Goal: Transaction & Acquisition: Purchase product/service

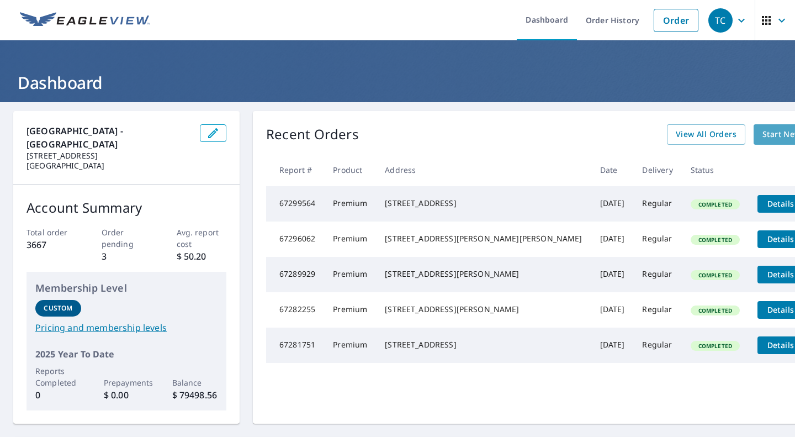
click at [763, 132] on span "Start New Order" at bounding box center [795, 135] width 64 height 14
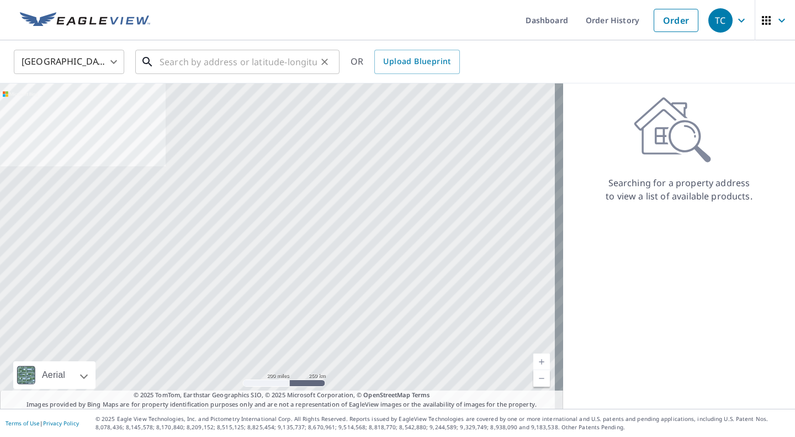
click at [180, 56] on input "text" at bounding box center [238, 61] width 157 height 31
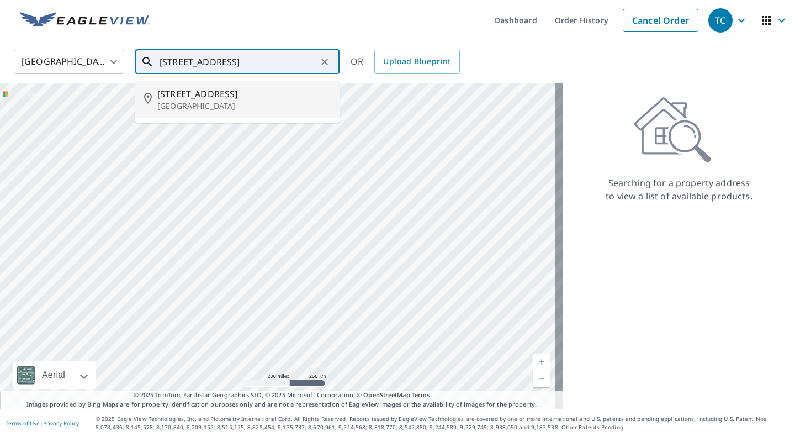
click at [223, 99] on span "[STREET_ADDRESS]" at bounding box center [243, 93] width 173 height 13
type input "[STREET_ADDRESS]"
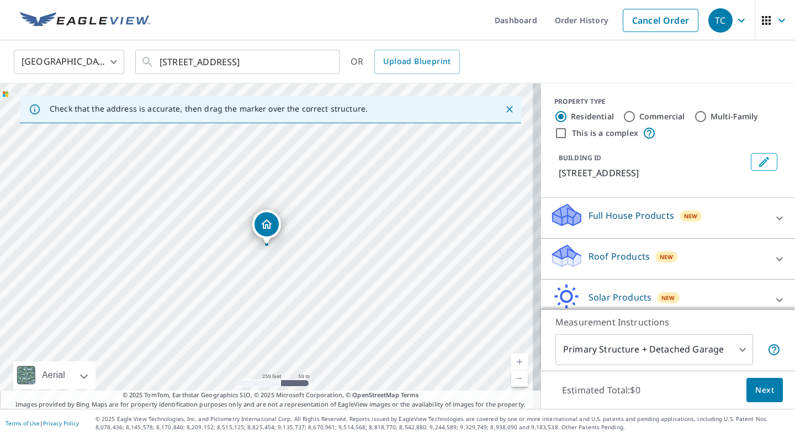
click at [511, 358] on link "Current Level 17, Zoom In" at bounding box center [519, 361] width 17 height 17
click at [511, 358] on link "Current Level 18, Zoom In" at bounding box center [519, 361] width 17 height 17
click at [511, 358] on link "Current Level 19, Zoom In" at bounding box center [519, 361] width 17 height 17
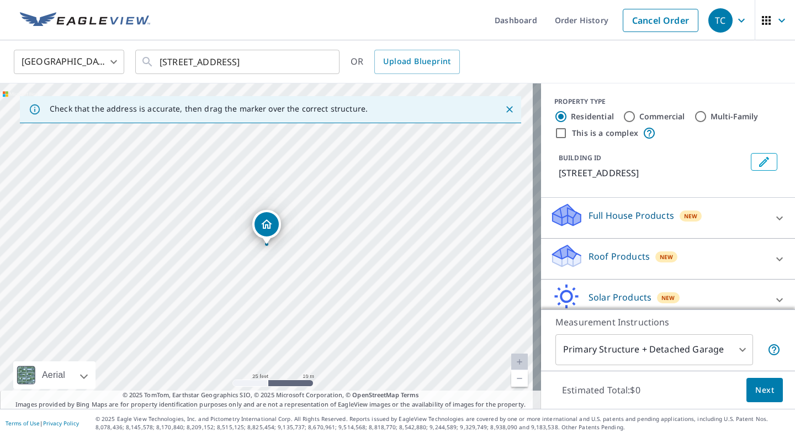
click at [511, 358] on link "Current Level 20, Zoom In Disabled" at bounding box center [519, 361] width 17 height 17
click at [512, 379] on link "Current Level 20, Zoom Out" at bounding box center [519, 378] width 17 height 17
click at [512, 379] on link "Current Level 19, Zoom Out" at bounding box center [519, 378] width 17 height 17
click at [511, 379] on link "Current Level 18, Zoom Out" at bounding box center [519, 378] width 17 height 17
click at [512, 363] on link "Current Level 17, Zoom In" at bounding box center [519, 361] width 17 height 17
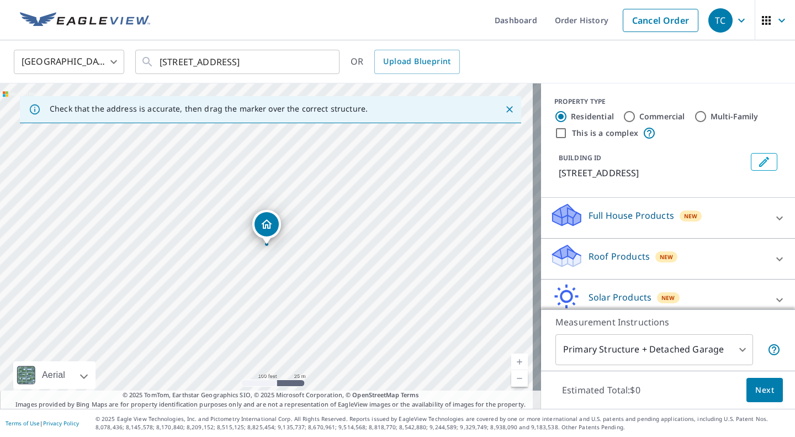
click at [512, 363] on link "Current Level 18, Zoom In" at bounding box center [519, 361] width 17 height 17
click at [512, 363] on link "Current Level 19, Zoom In" at bounding box center [519, 361] width 17 height 17
click at [511, 375] on link "Current Level 20, Zoom Out" at bounding box center [519, 378] width 17 height 17
click at [511, 375] on link "Current Level 19, Zoom Out" at bounding box center [519, 378] width 17 height 17
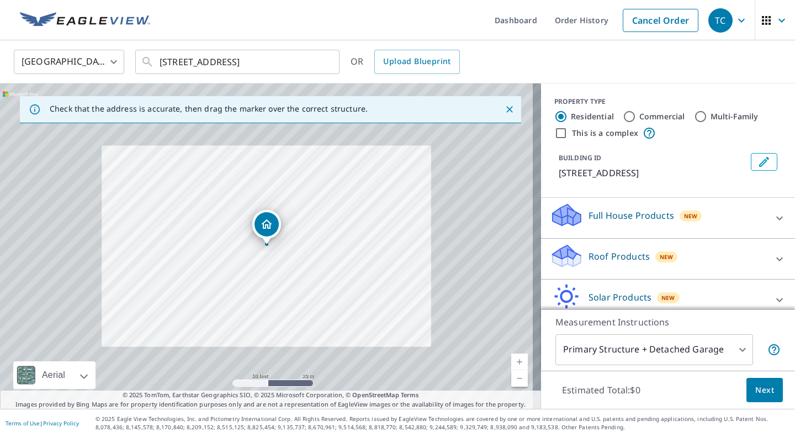
click at [511, 375] on link "Current Level 19, Zoom Out" at bounding box center [519, 378] width 17 height 17
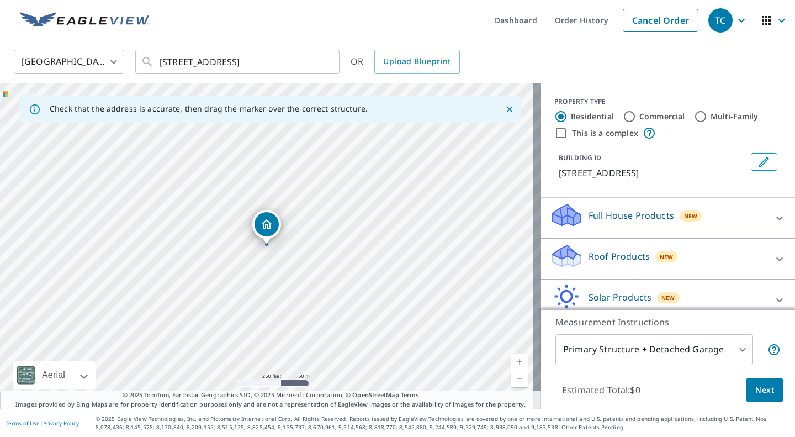
click at [511, 375] on link "Current Level 17, Zoom Out" at bounding box center [519, 378] width 17 height 17
click at [512, 360] on link "Current Level 16, Zoom In" at bounding box center [519, 361] width 17 height 17
click at [512, 360] on link "Current Level 17, Zoom In" at bounding box center [519, 361] width 17 height 17
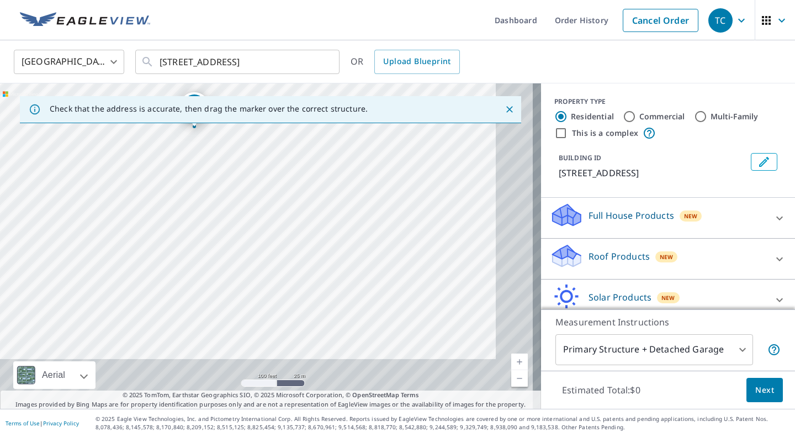
drag, startPoint x: 398, startPoint y: 322, endPoint x: 340, endPoint y: 228, distance: 110.5
click at [340, 228] on div "[STREET_ADDRESS]" at bounding box center [270, 245] width 541 height 325
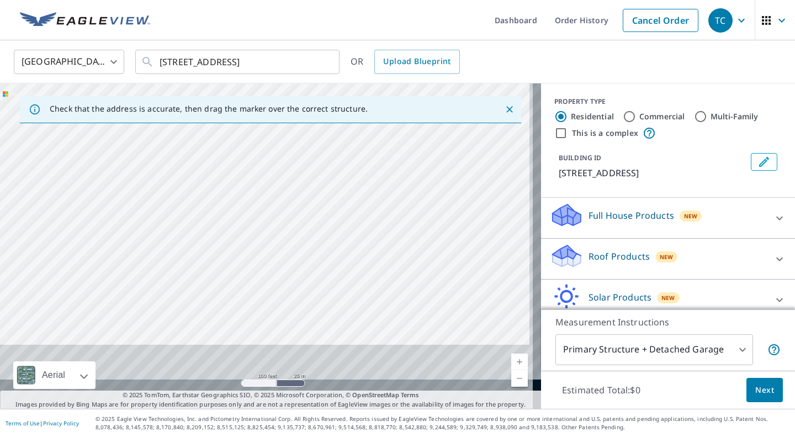
drag, startPoint x: 366, startPoint y: 295, endPoint x: 360, endPoint y: 208, distance: 86.9
click at [360, 208] on div "[STREET_ADDRESS]" at bounding box center [270, 245] width 541 height 325
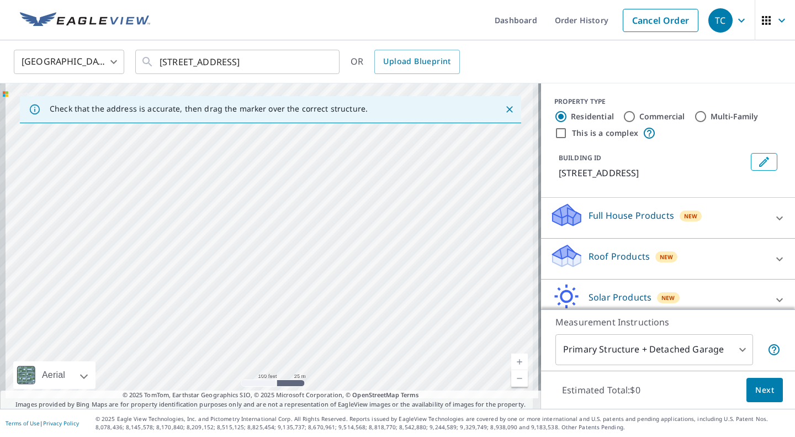
drag, startPoint x: 363, startPoint y: 285, endPoint x: 409, endPoint y: 213, distance: 84.9
click at [409, 213] on div "[STREET_ADDRESS]" at bounding box center [270, 245] width 541 height 325
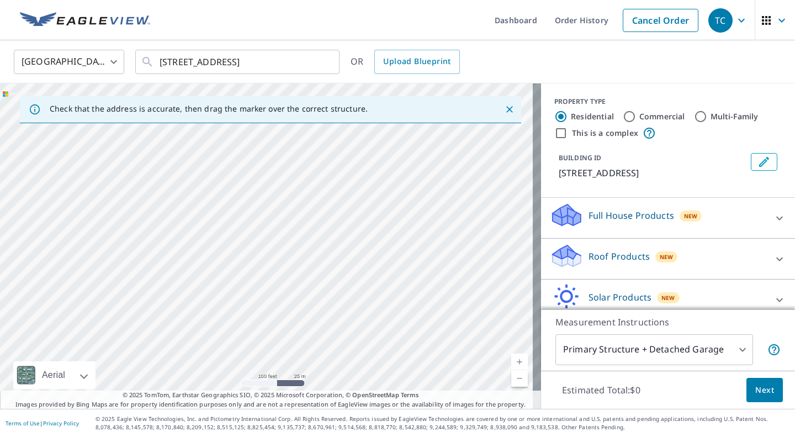
drag, startPoint x: 391, startPoint y: 269, endPoint x: 405, endPoint y: 253, distance: 21.1
click at [405, 253] on div "[STREET_ADDRESS]" at bounding box center [270, 245] width 541 height 325
drag, startPoint x: 400, startPoint y: 239, endPoint x: 379, endPoint y: 404, distance: 166.9
click at [380, 406] on div "Check that the address is accurate, then drag the marker over the correct struc…" at bounding box center [270, 245] width 541 height 325
click at [392, 366] on div "[STREET_ADDRESS]" at bounding box center [270, 245] width 541 height 325
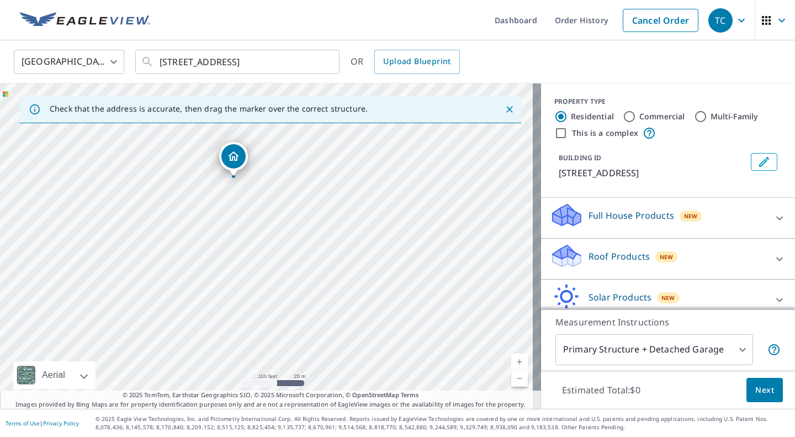
drag, startPoint x: 374, startPoint y: 222, endPoint x: 360, endPoint y: 317, distance: 96.0
click at [361, 317] on div "[STREET_ADDRESS]" at bounding box center [270, 245] width 541 height 325
drag, startPoint x: 236, startPoint y: 152, endPoint x: 258, endPoint y: 327, distance: 177.0
drag, startPoint x: 350, startPoint y: 344, endPoint x: 388, endPoint y: 210, distance: 139.6
click at [388, 210] on div "[STREET_ADDRESS]" at bounding box center [270, 245] width 541 height 325
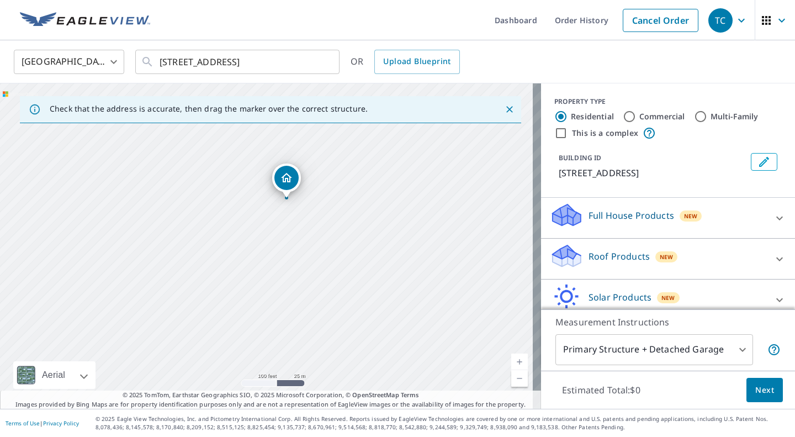
drag, startPoint x: 355, startPoint y: 224, endPoint x: 330, endPoint y: 328, distance: 106.9
click at [332, 331] on div "[STREET_ADDRESS]" at bounding box center [270, 245] width 541 height 325
drag, startPoint x: 280, startPoint y: 192, endPoint x: 279, endPoint y: 334, distance: 142.5
click at [511, 358] on link "Current Level 18, Zoom In" at bounding box center [519, 361] width 17 height 17
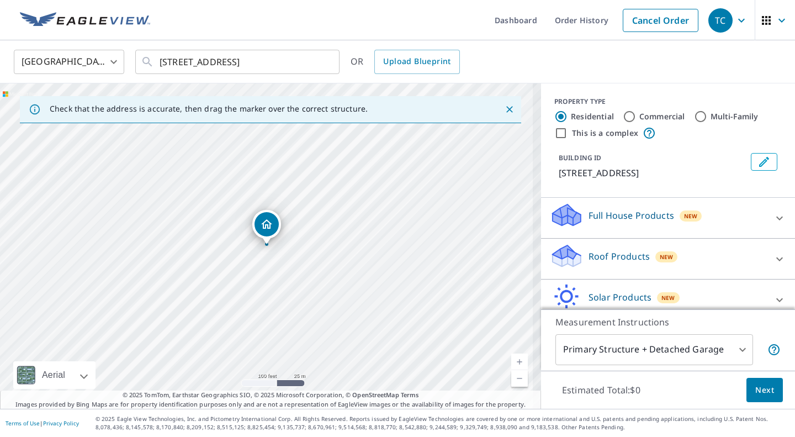
click at [511, 358] on link "Current Level 18, Zoom In" at bounding box center [519, 361] width 17 height 17
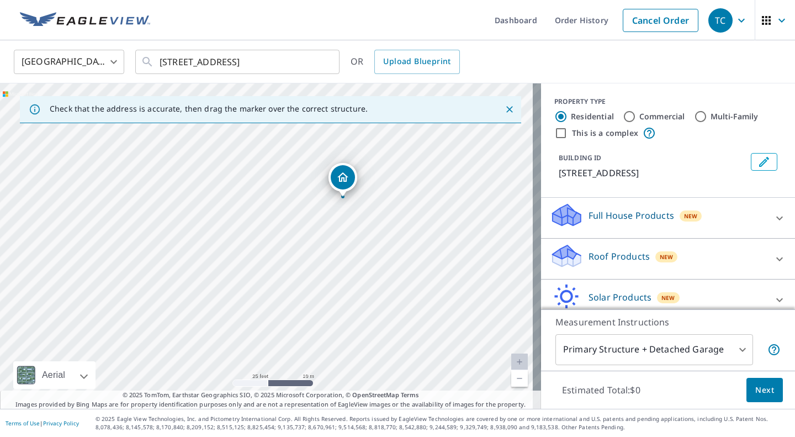
drag, startPoint x: 261, startPoint y: 213, endPoint x: 337, endPoint y: 166, distance: 89.8
click at [776, 261] on icon at bounding box center [779, 259] width 7 height 4
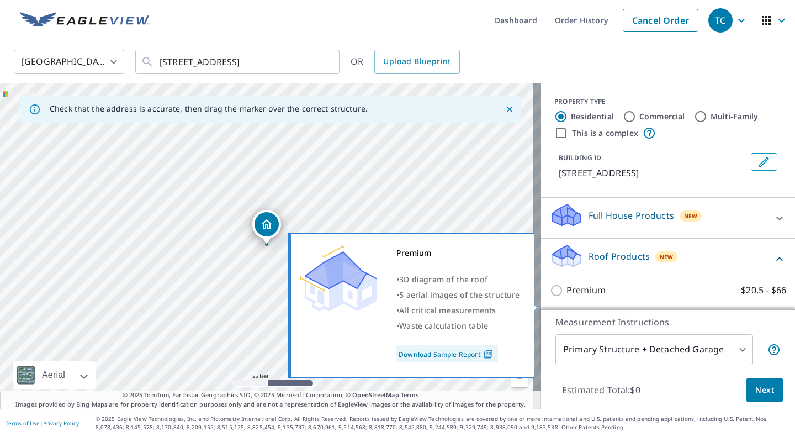
click at [550, 297] on input "Premium $20.5 - $66" at bounding box center [558, 290] width 17 height 13
checkbox input "true"
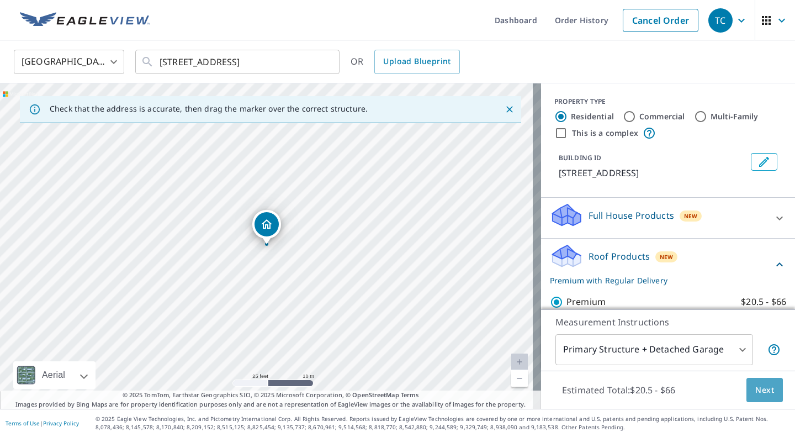
click at [760, 391] on span "Next" at bounding box center [764, 390] width 19 height 14
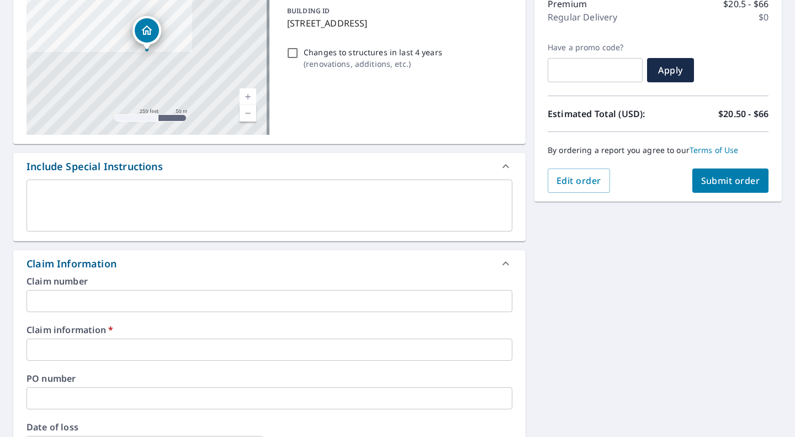
scroll to position [166, 0]
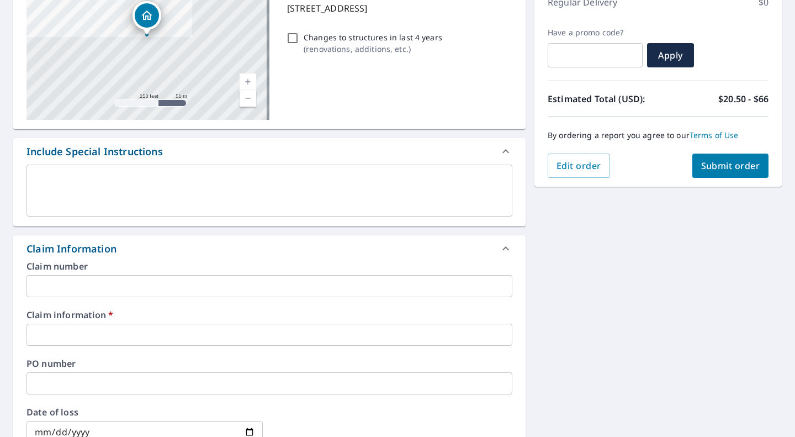
click at [50, 331] on input "text" at bounding box center [270, 335] width 486 height 22
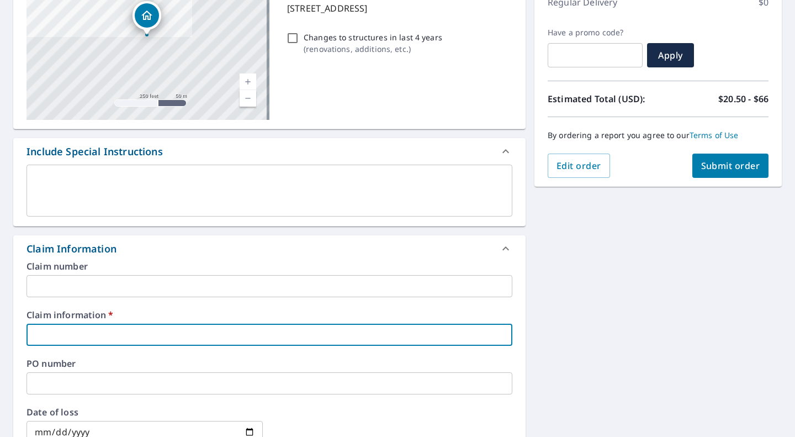
type input "m"
checkbox input "true"
type input "mi"
checkbox input "true"
type input "mik"
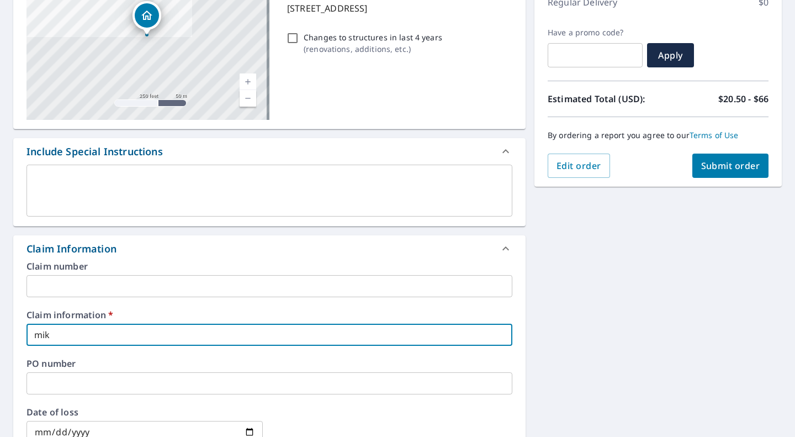
checkbox input "true"
type input "[PERSON_NAME]"
checkbox input "true"
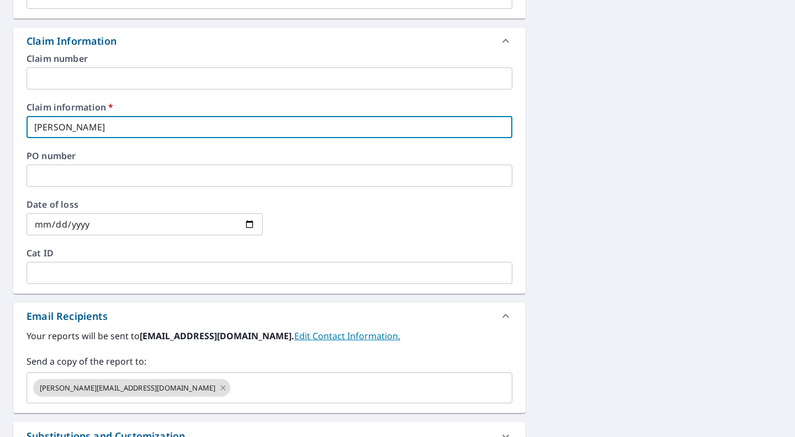
scroll to position [386, 0]
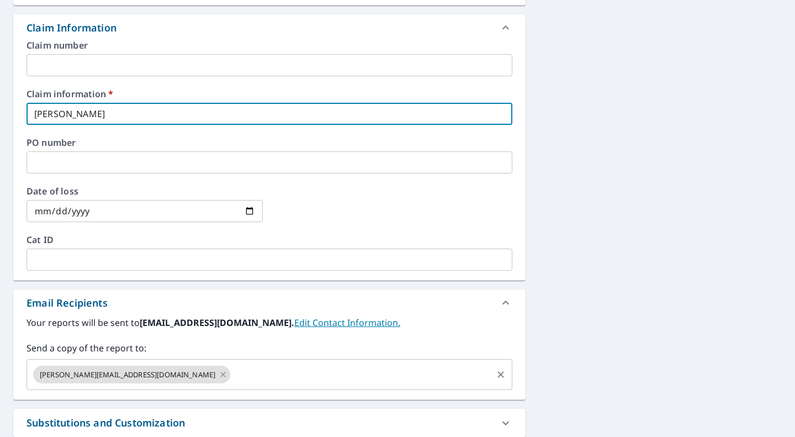
type input "[PERSON_NAME]"
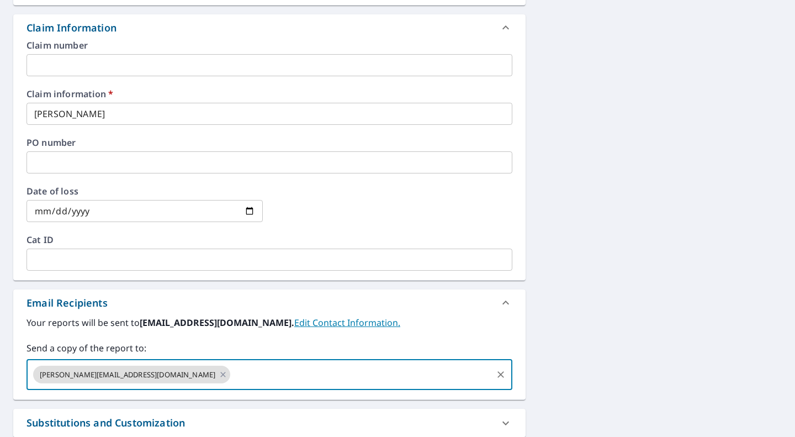
click at [232, 379] on input "text" at bounding box center [361, 374] width 259 height 21
type input "[EMAIL_ADDRESS][DOMAIN_NAME]"
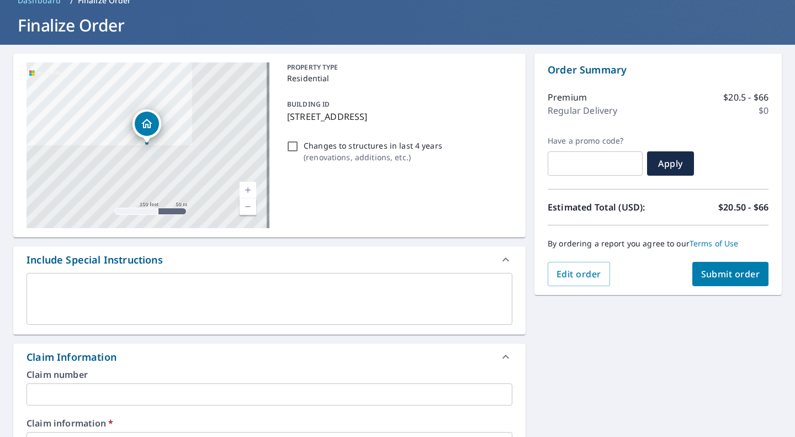
scroll to position [55, 0]
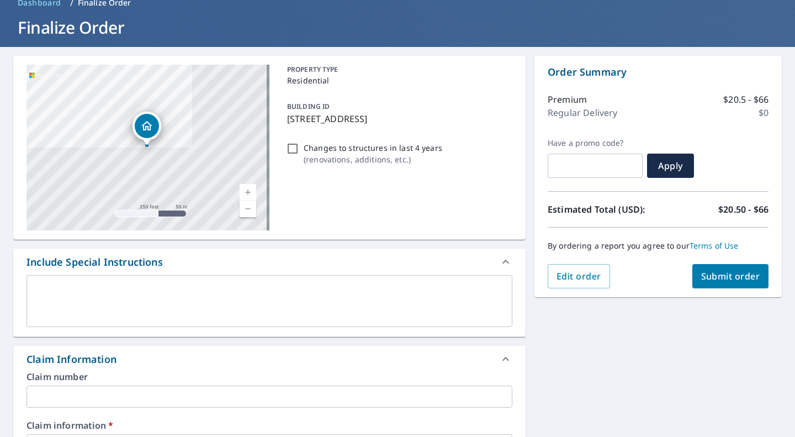
click at [701, 279] on span "Submit order" at bounding box center [730, 276] width 59 height 12
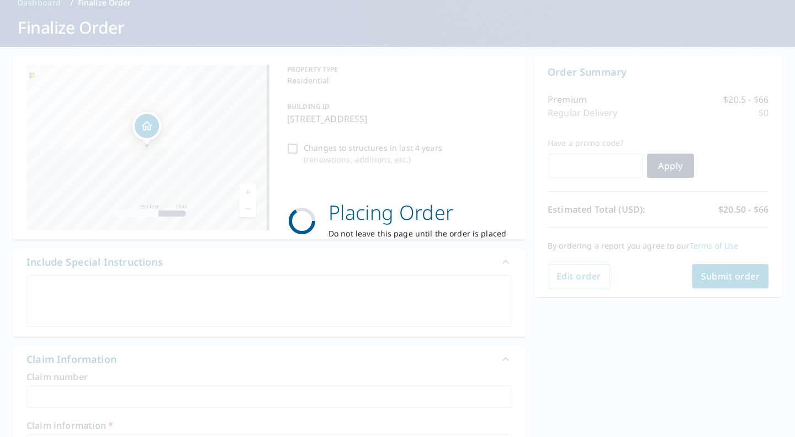
checkbox input "true"
